Goal: Information Seeking & Learning: Learn about a topic

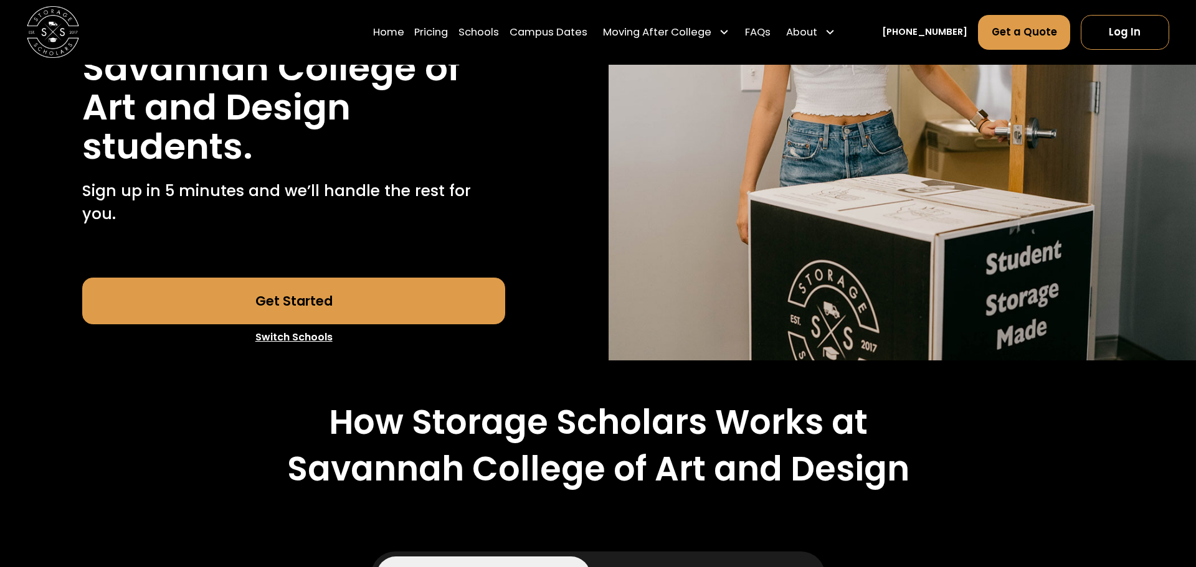
scroll to position [285, 0]
click at [430, 283] on link "Get Started" at bounding box center [293, 301] width 423 height 47
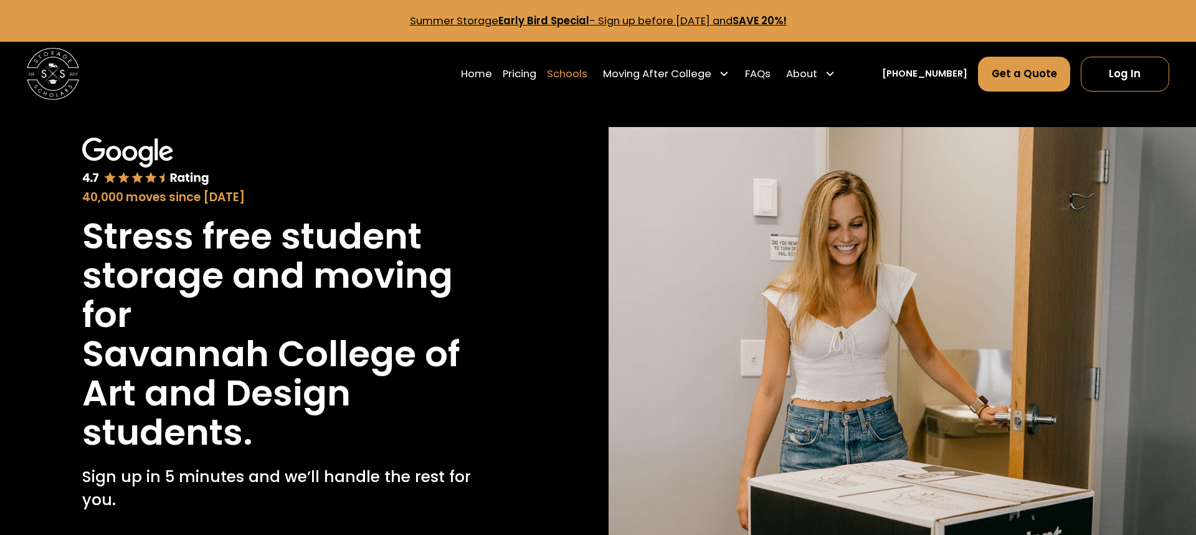
click at [585, 74] on link "Schools" at bounding box center [567, 74] width 40 height 36
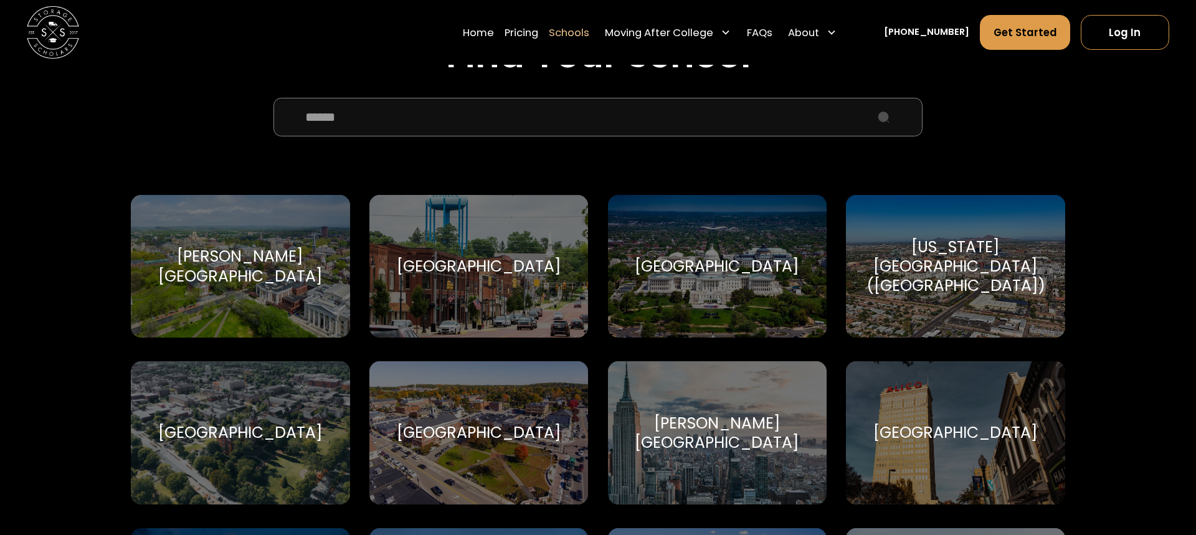
scroll to position [409, 0]
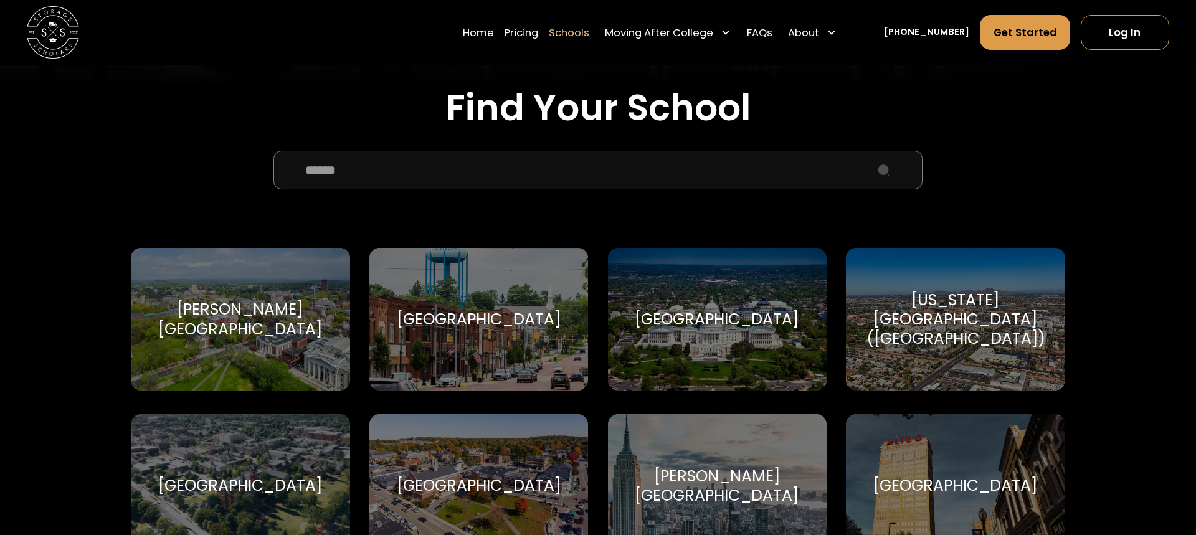
click at [477, 176] on input "School Select Form" at bounding box center [597, 170] width 649 height 39
paste input "**********"
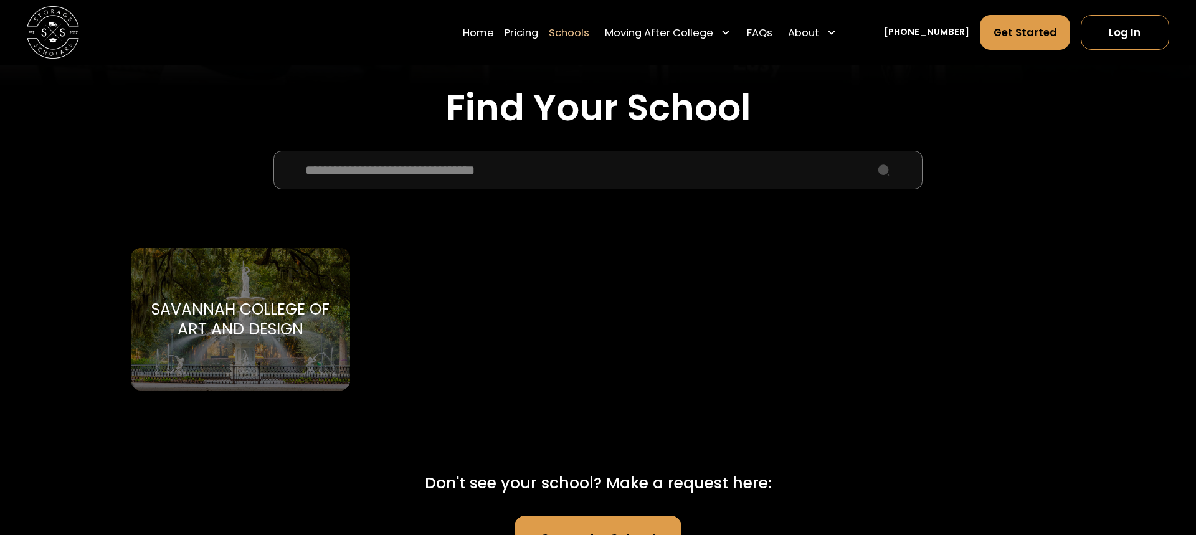
type input "**********"
click at [324, 271] on div "Savannah College of Art and Design Savannah College of Art and Design" at bounding box center [240, 319] width 219 height 143
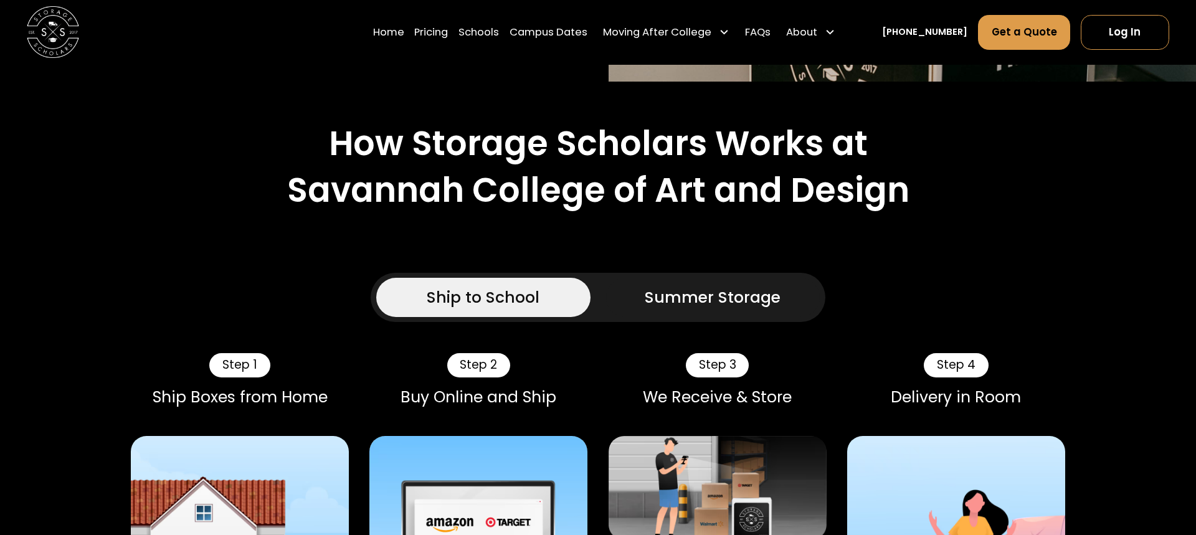
scroll to position [564, 0]
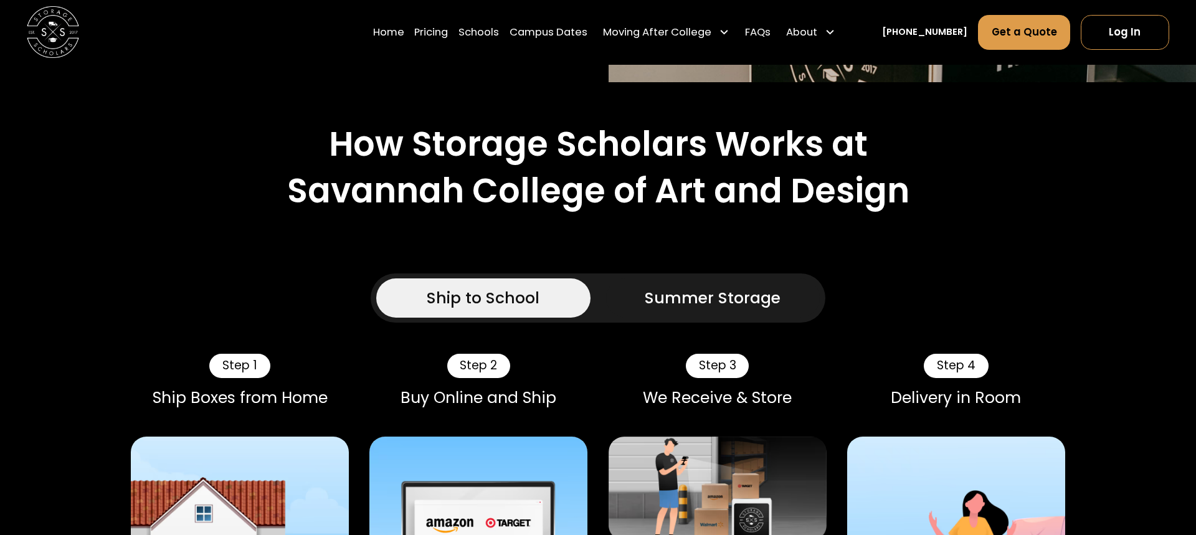
click at [762, 287] on div "Summer Storage" at bounding box center [713, 299] width 136 height 24
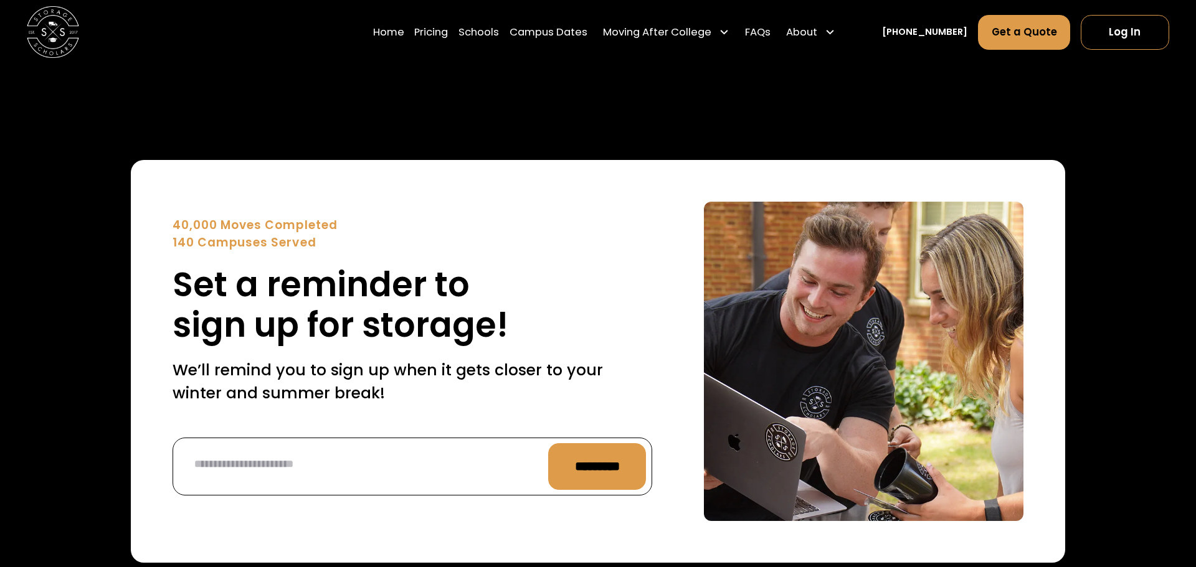
scroll to position [5046, 0]
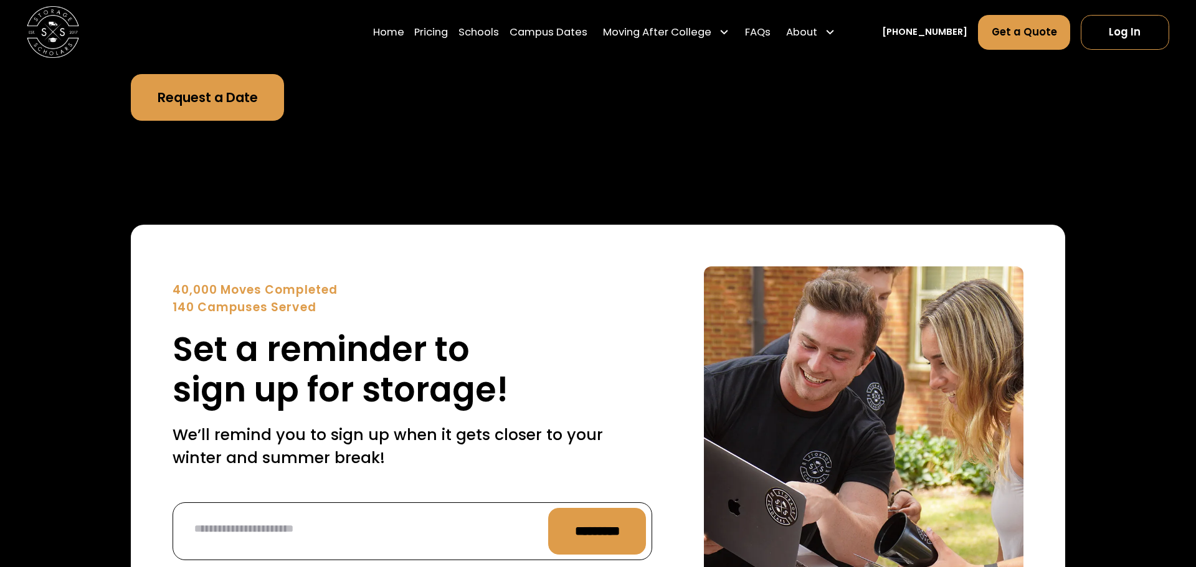
click at [538, 163] on div "40,000 Moves Completed 140 Campuses Served Set a reminder to sign up for storag…" at bounding box center [598, 427] width 934 height 528
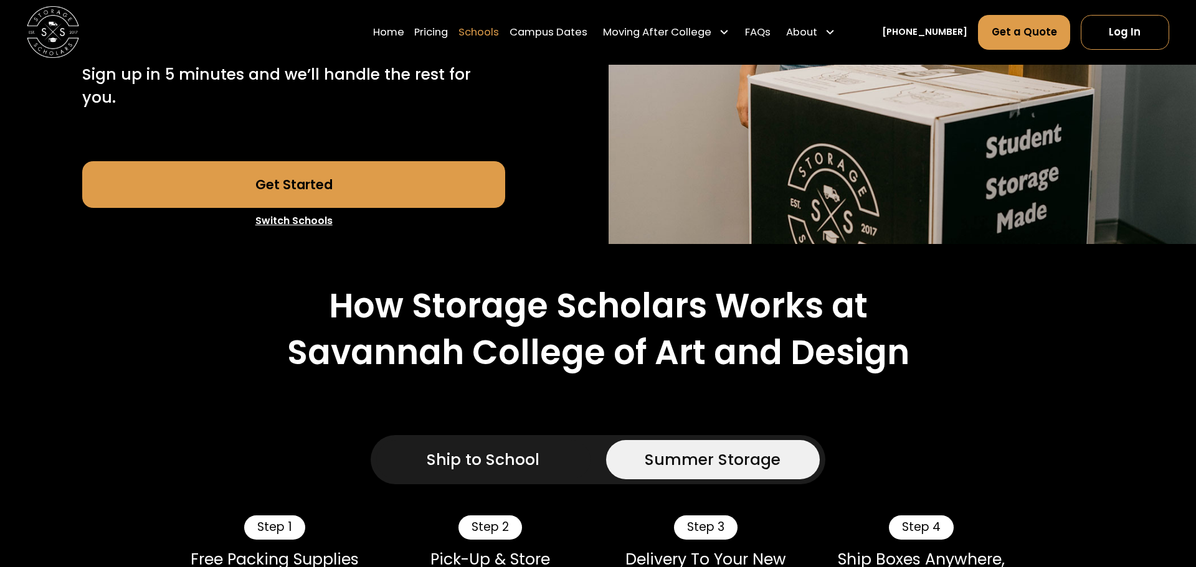
scroll to position [0, 0]
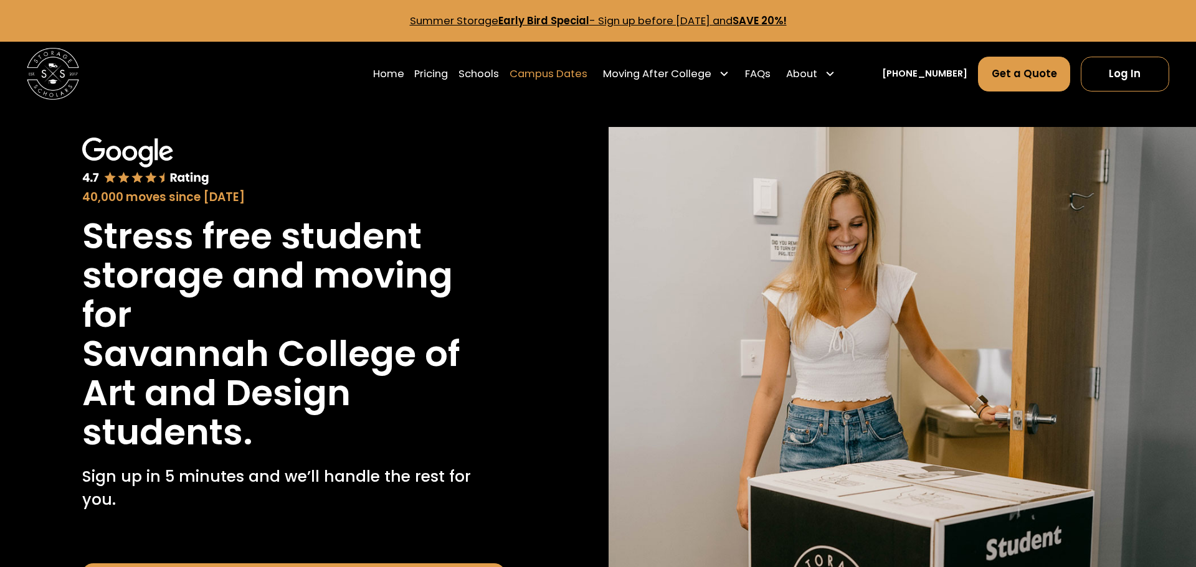
click at [569, 76] on link "Campus Dates" at bounding box center [549, 74] width 78 height 36
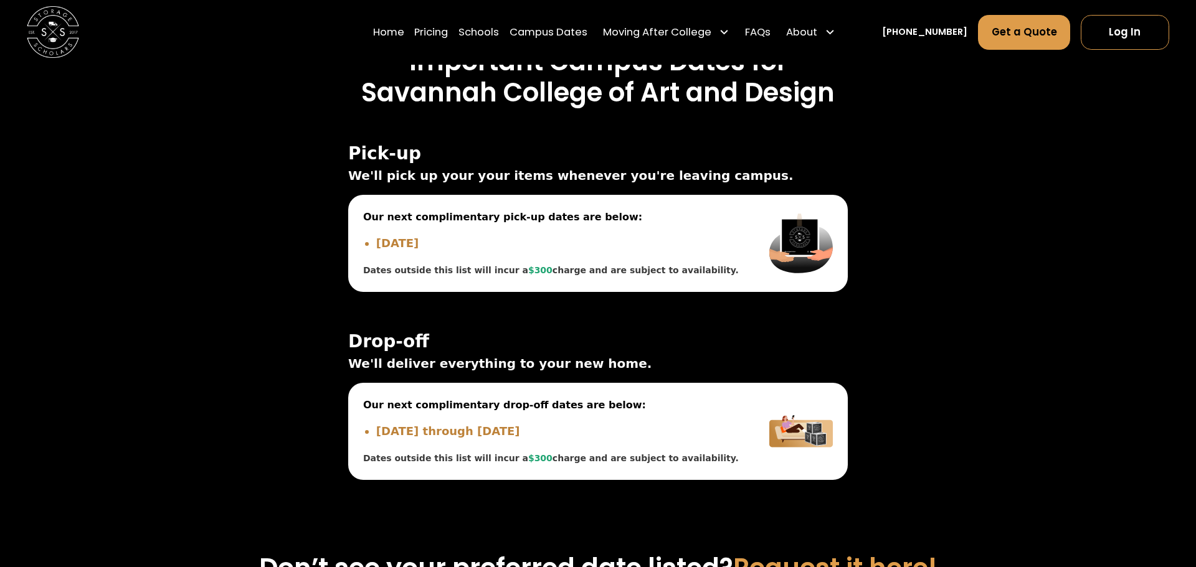
scroll to position [4517, 0]
